Goal: Task Accomplishment & Management: Manage account settings

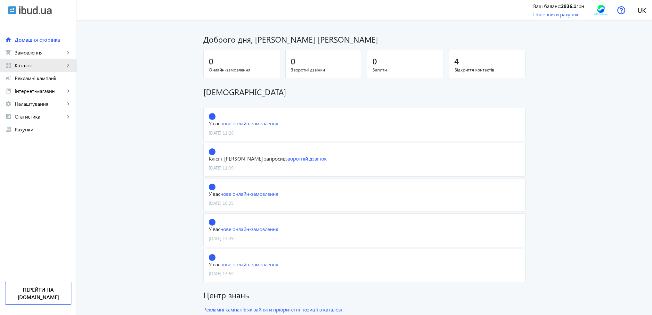
click at [36, 64] on span "Каталог" at bounding box center [40, 65] width 50 height 6
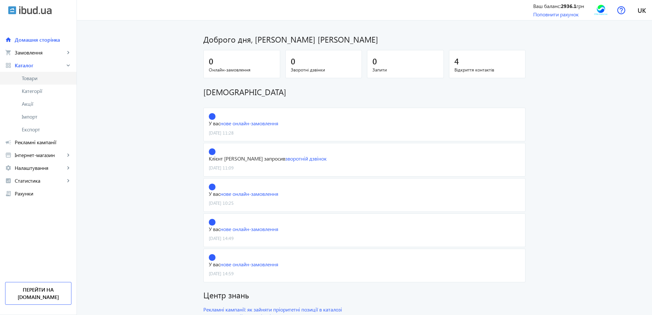
click at [35, 80] on span "Товари" at bounding box center [47, 78] width 50 height 6
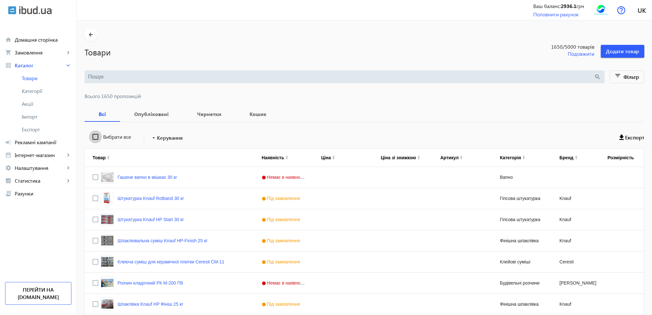
click at [93, 139] on input "Вибрати все" at bounding box center [95, 136] width 13 height 13
checkbox input "true"
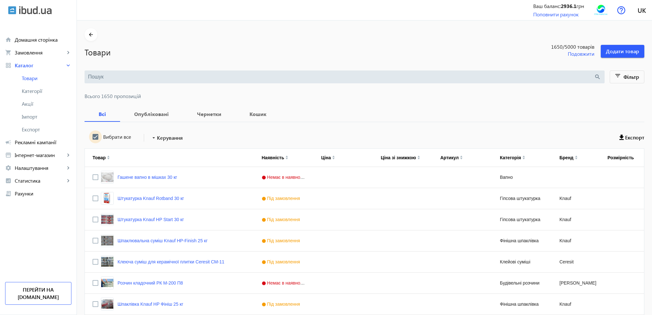
checkbox input "true"
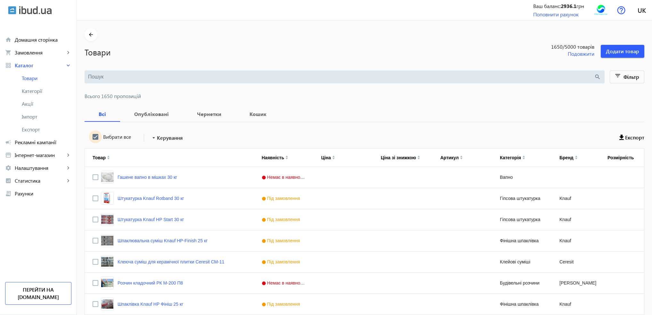
checkbox input "true"
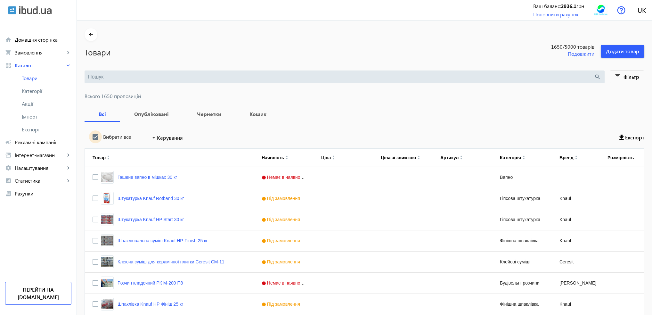
checkbox input "true"
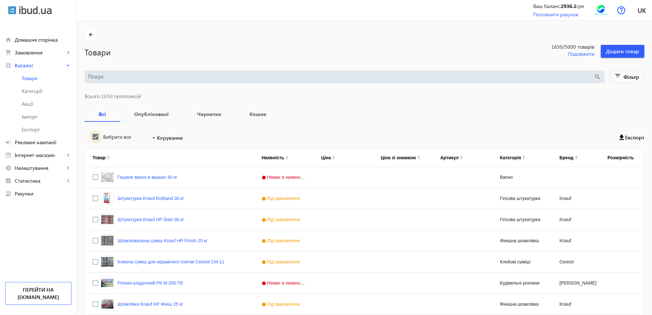
checkbox input "true"
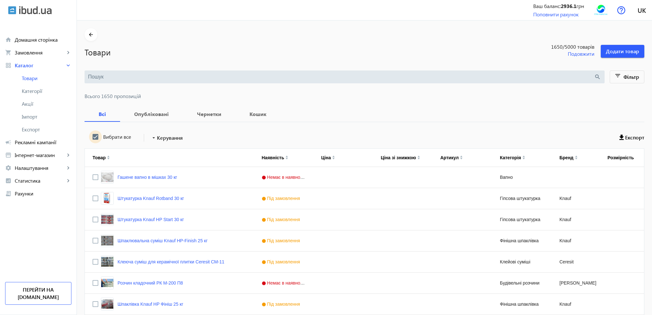
checkbox input "true"
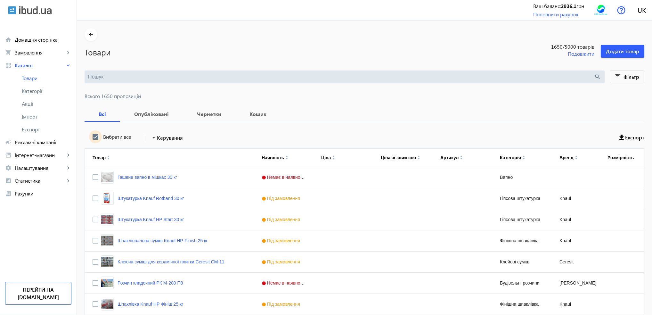
checkbox input "true"
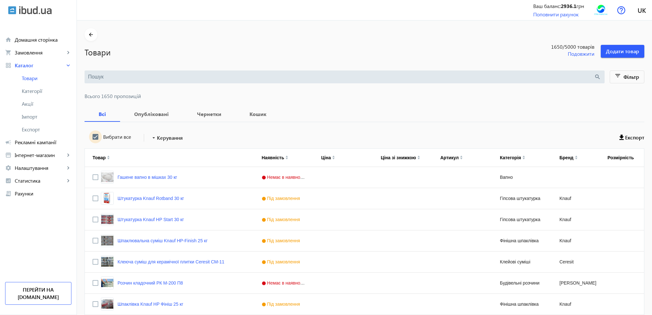
checkbox input "true"
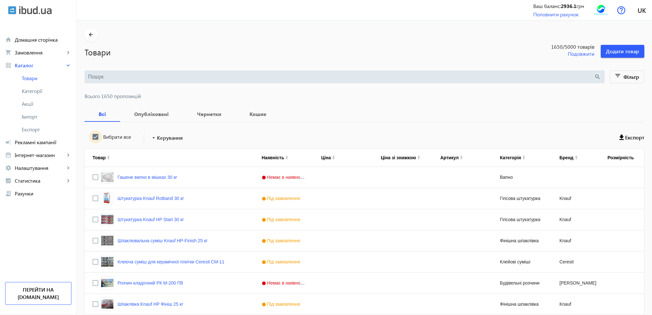
checkbox input "true"
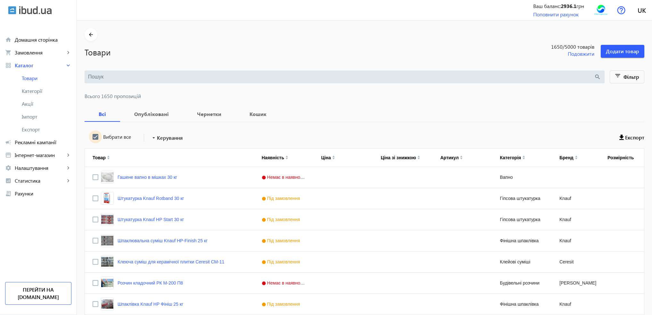
checkbox input "true"
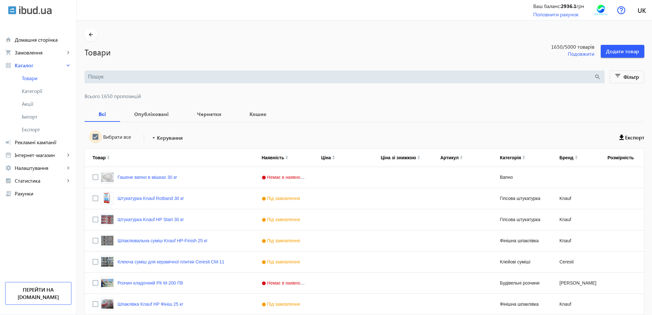
checkbox input "true"
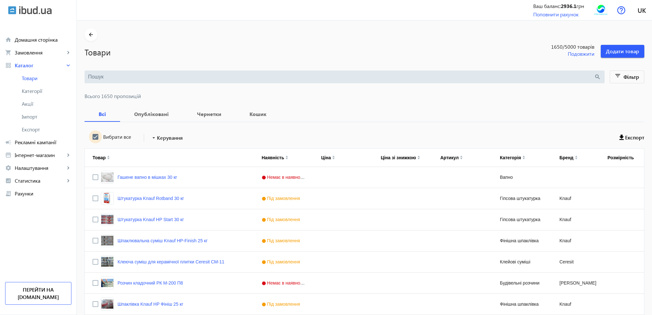
checkbox input "true"
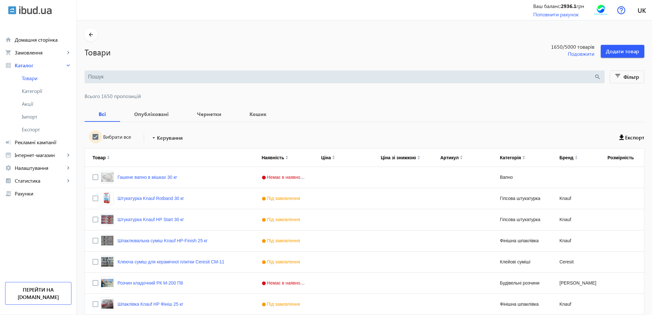
checkbox input "true"
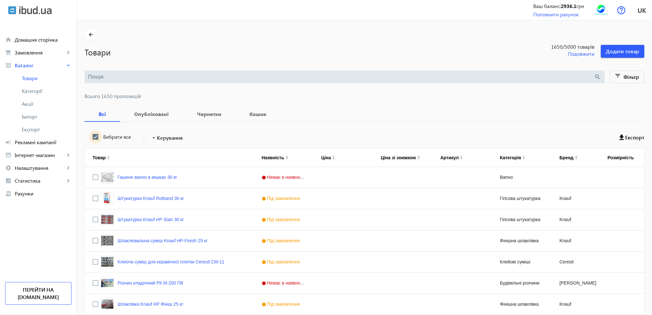
checkbox input "true"
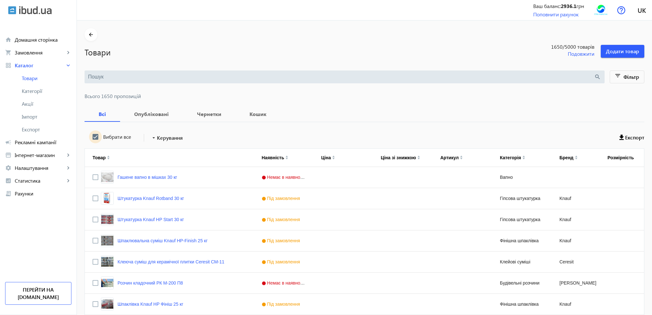
checkbox input "true"
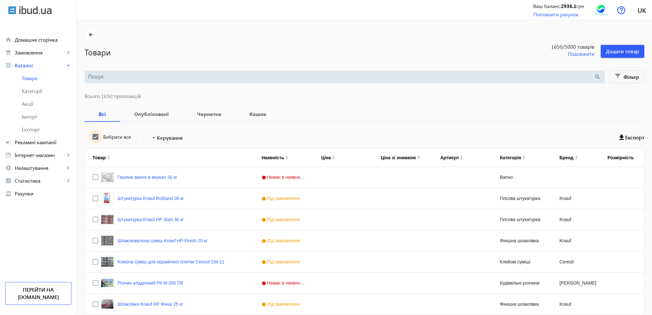
checkbox input "true"
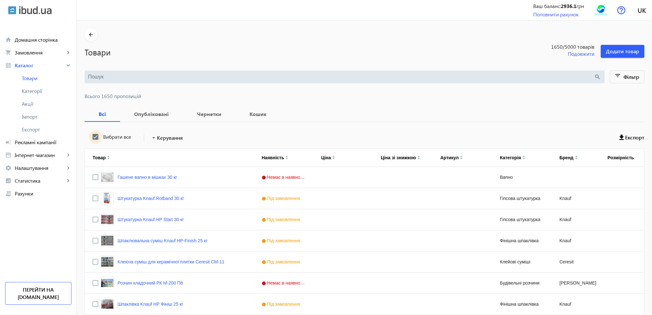
checkbox input "true"
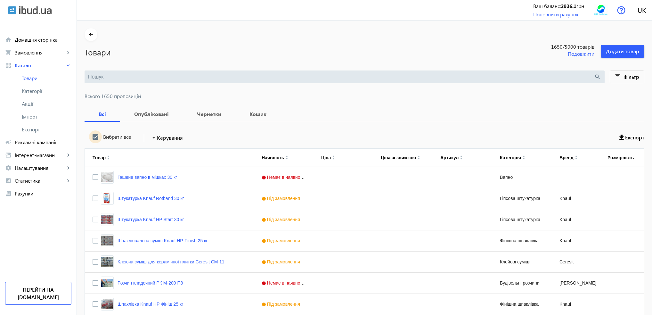
checkbox input "true"
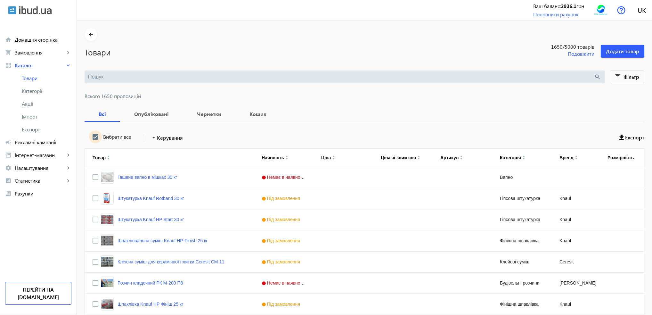
checkbox input "true"
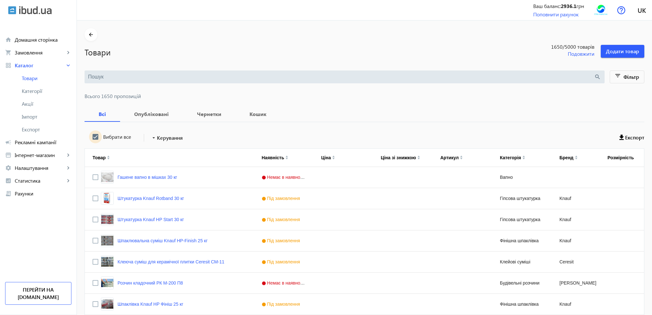
checkbox input "true"
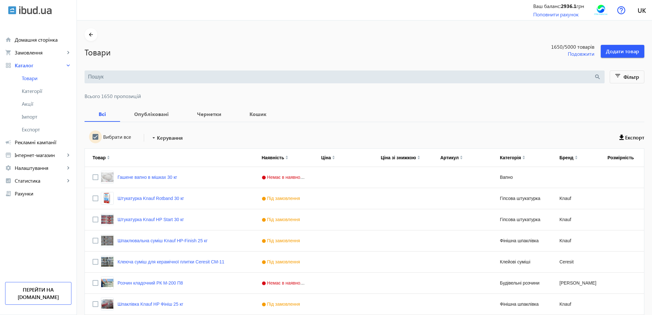
checkbox input "true"
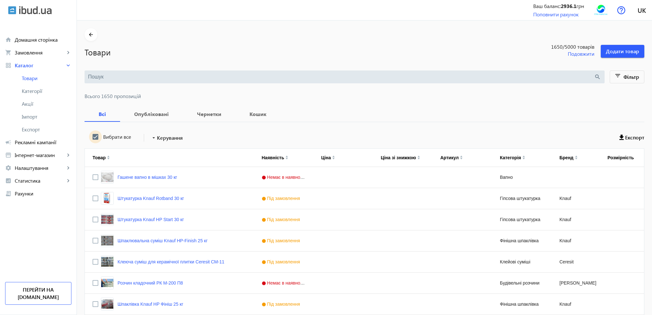
checkbox input "true"
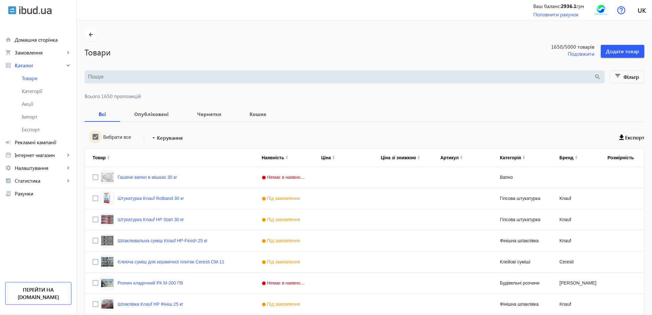
checkbox input "true"
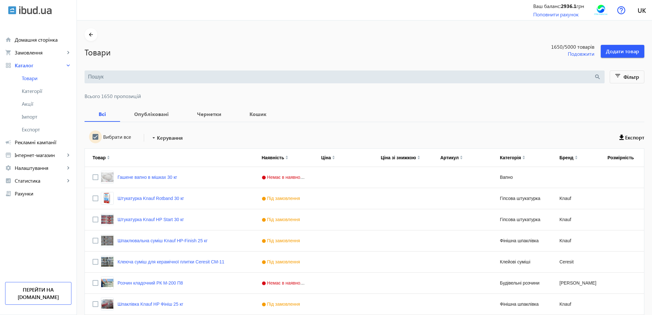
checkbox input "true"
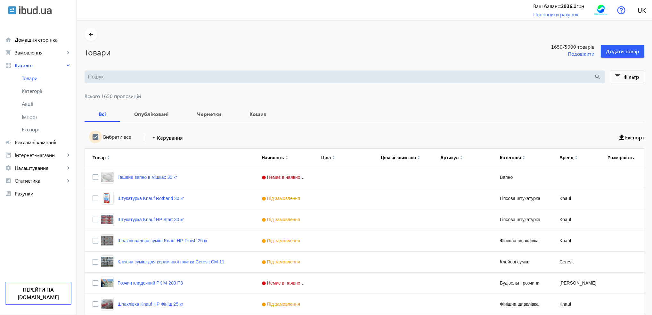
checkbox input "true"
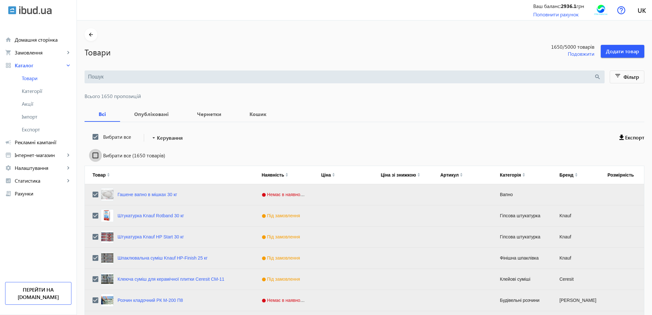
click at [90, 154] on input "Вибрати все (1650 товарів)" at bounding box center [95, 155] width 13 height 13
checkbox input "true"
click at [165, 142] on span at bounding box center [166, 137] width 37 height 15
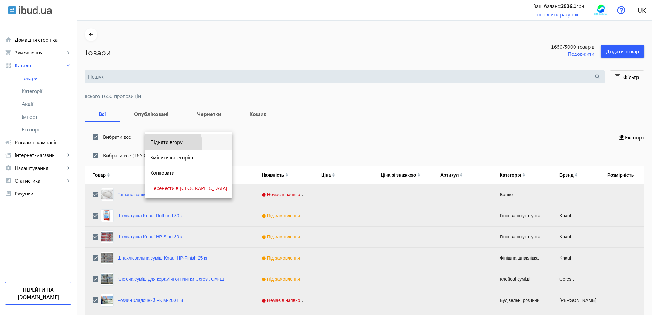
click at [168, 144] on span "Підняти вгору" at bounding box center [188, 141] width 77 height 5
